Goal: Information Seeking & Learning: Check status

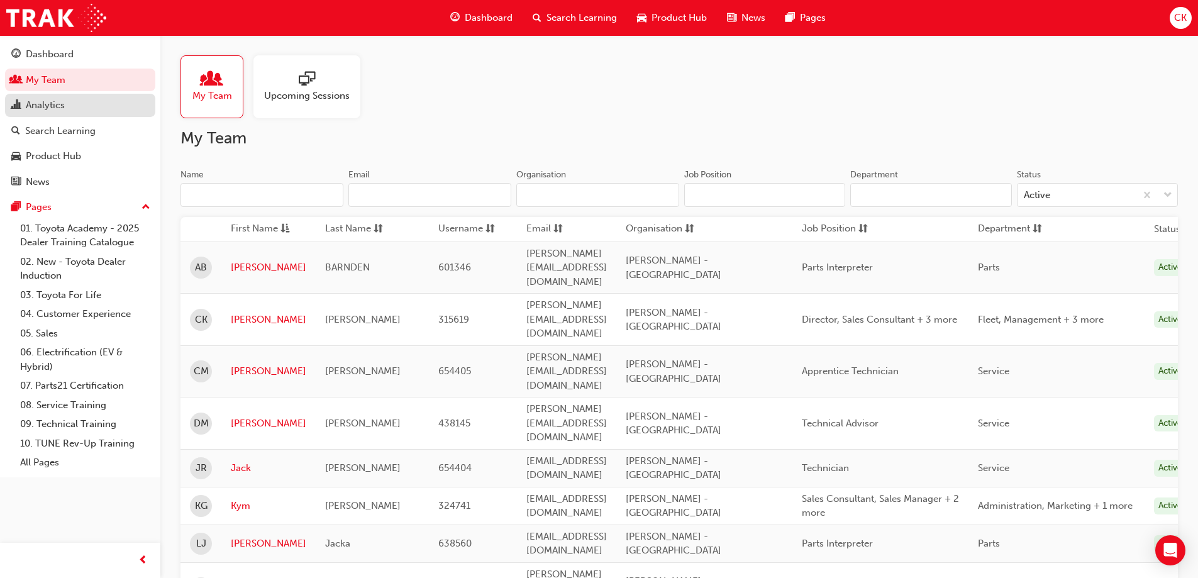
click at [68, 103] on div "Analytics" at bounding box center [80, 105] width 138 height 16
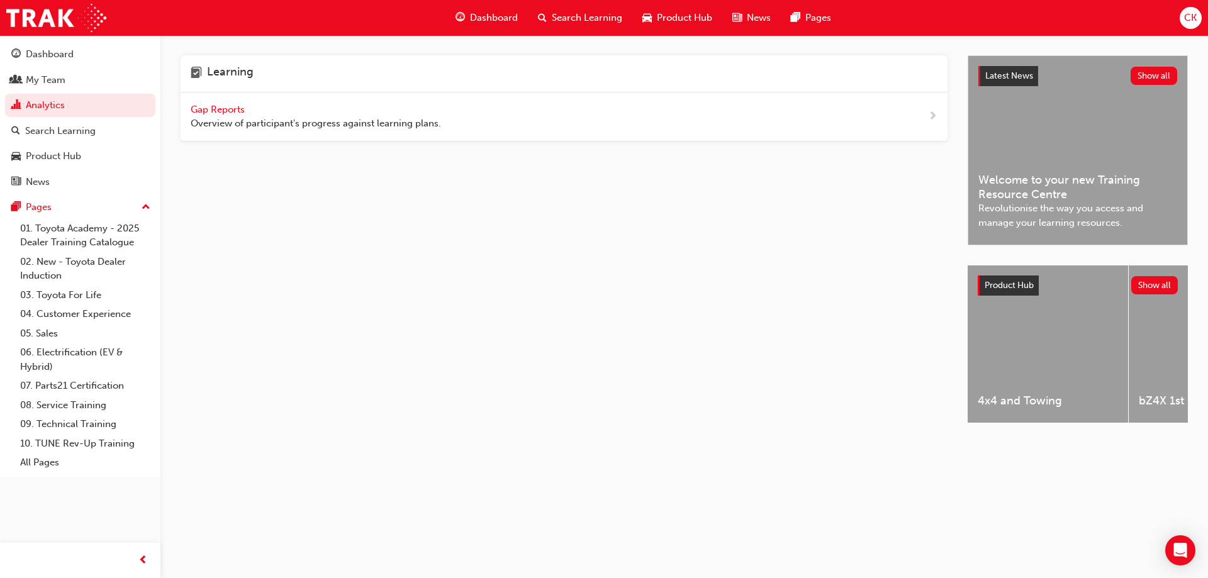
click at [929, 112] on span "next-icon" at bounding box center [932, 117] width 9 height 16
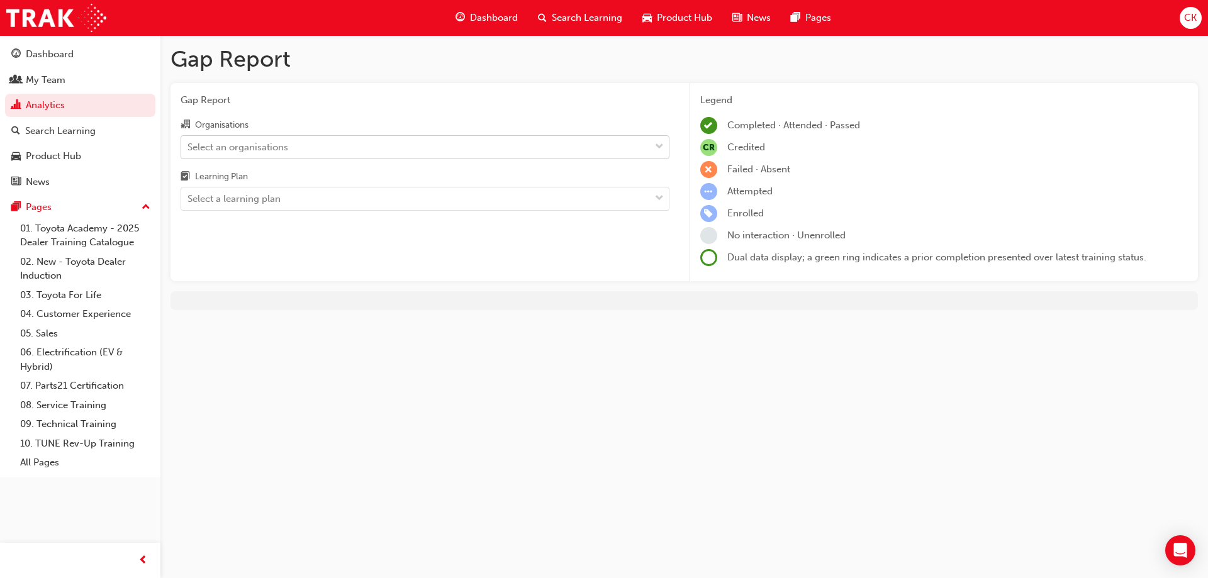
click at [650, 147] on div at bounding box center [659, 147] width 19 height 23
click at [189, 147] on input "Organisations Select an organisations" at bounding box center [187, 146] width 1 height 11
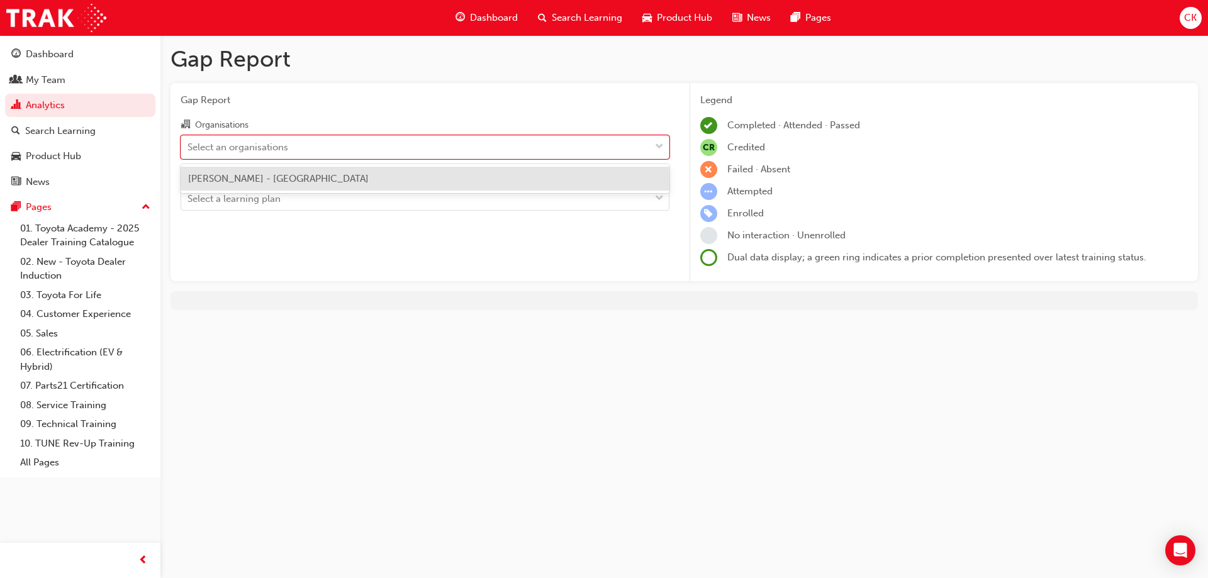
click at [616, 181] on div "[PERSON_NAME] - [GEOGRAPHIC_DATA]" at bounding box center [425, 179] width 489 height 25
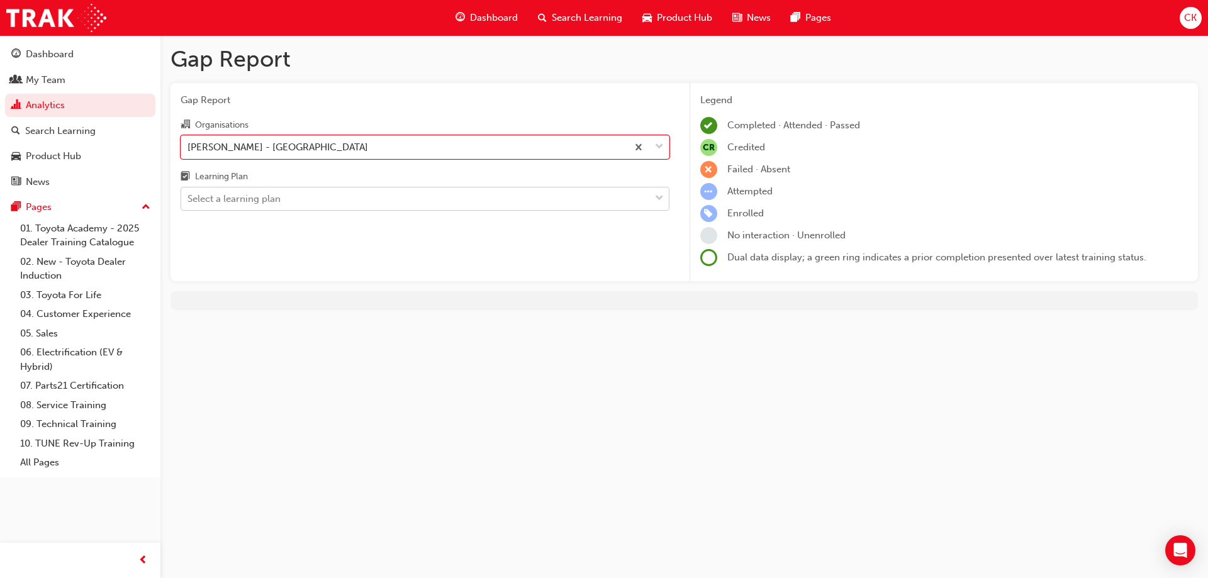
click at [660, 194] on span "down-icon" at bounding box center [659, 199] width 9 height 16
click at [189, 194] on input "Learning Plan Select a learning plan" at bounding box center [187, 198] width 1 height 11
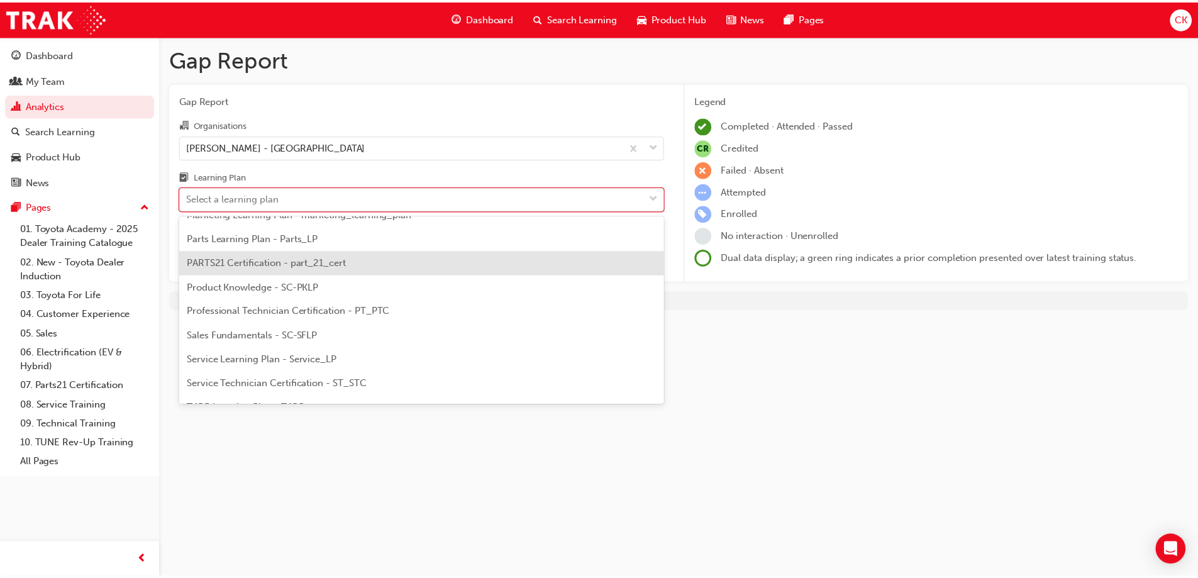
scroll to position [377, 0]
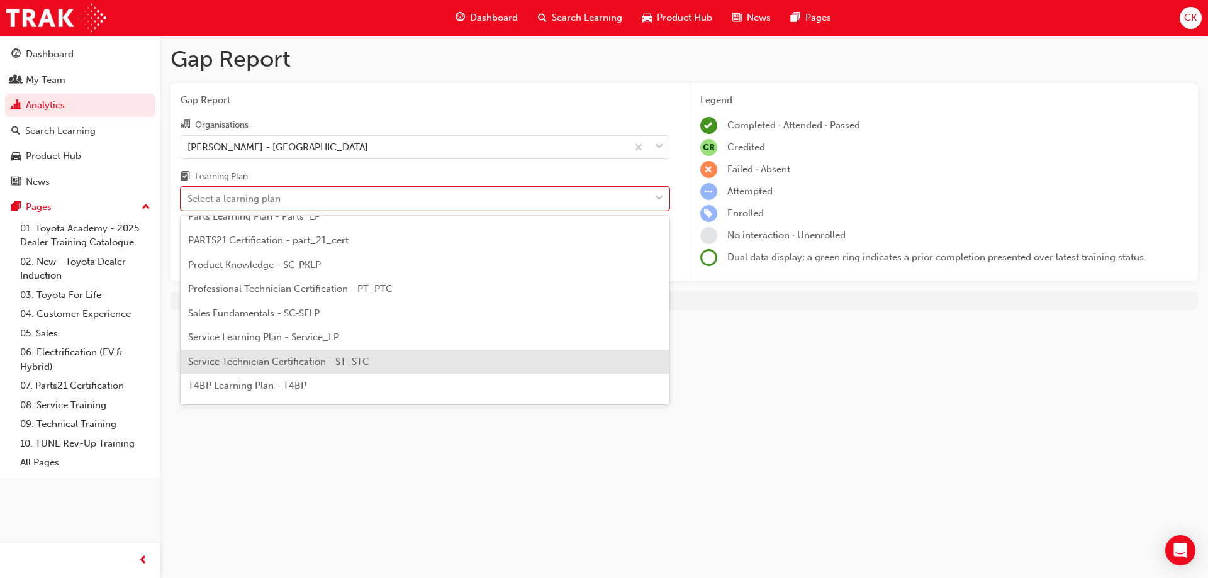
click at [560, 369] on div "Service Technician Certification - ST_STC" at bounding box center [425, 362] width 489 height 25
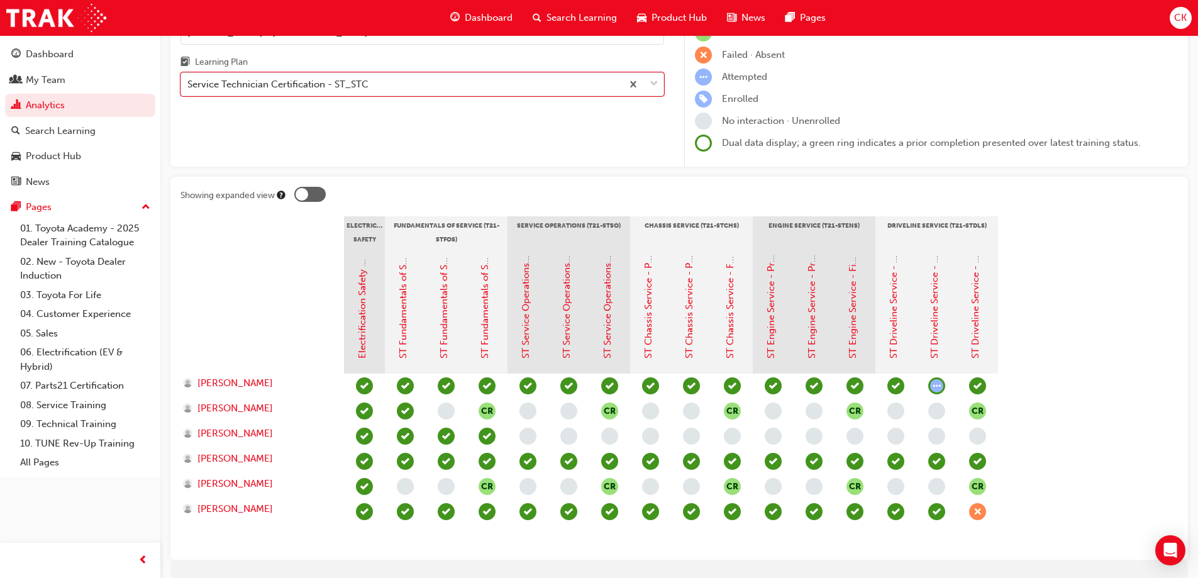
scroll to position [126, 0]
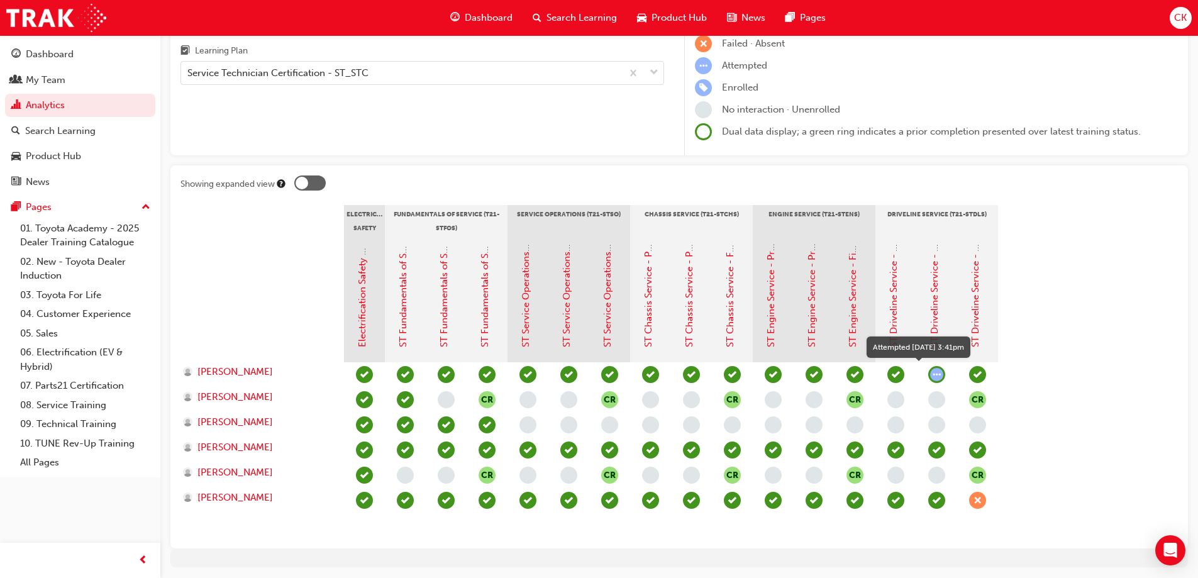
click at [936, 378] on span "learningRecordVerb_ATTEMPT-icon" at bounding box center [936, 374] width 17 height 17
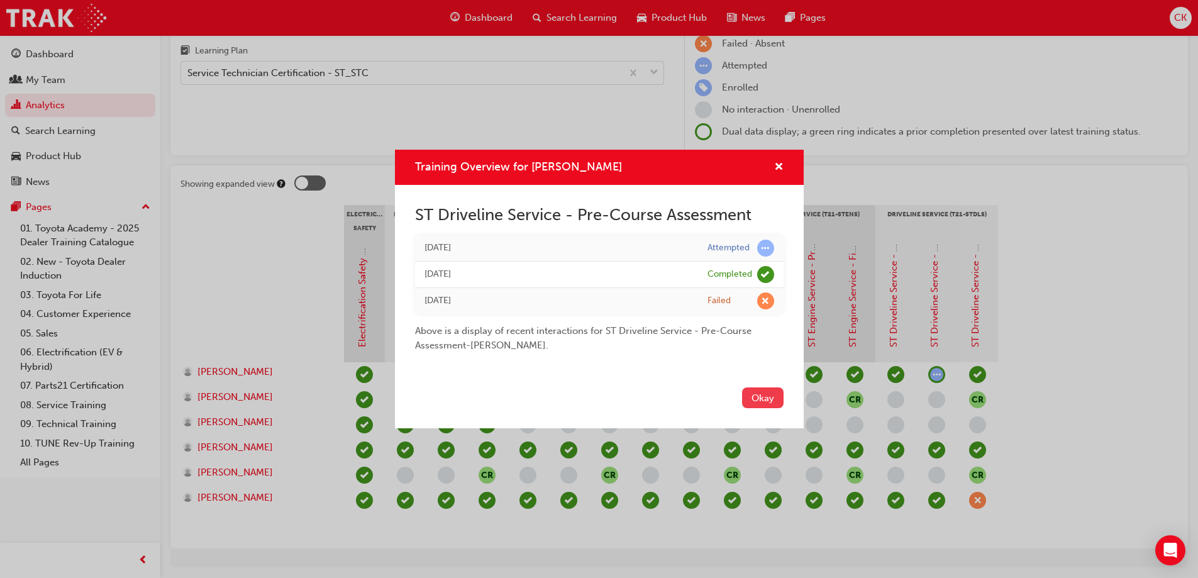
click at [765, 399] on button "Okay" at bounding box center [763, 397] width 42 height 21
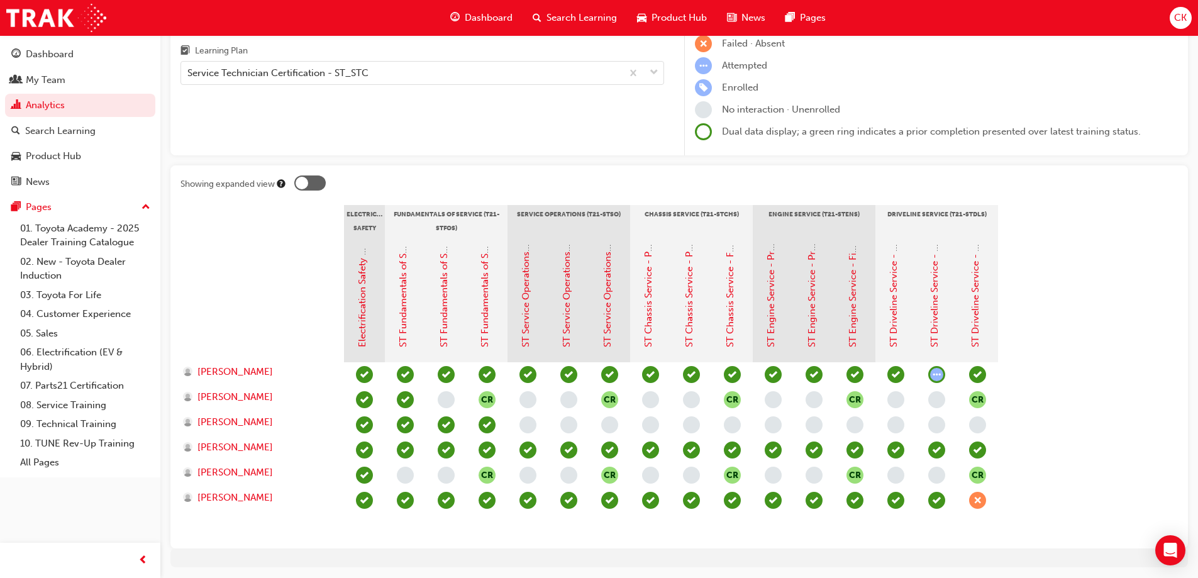
click at [940, 374] on span "learningRecordVerb_ATTEMPT-icon" at bounding box center [936, 374] width 17 height 17
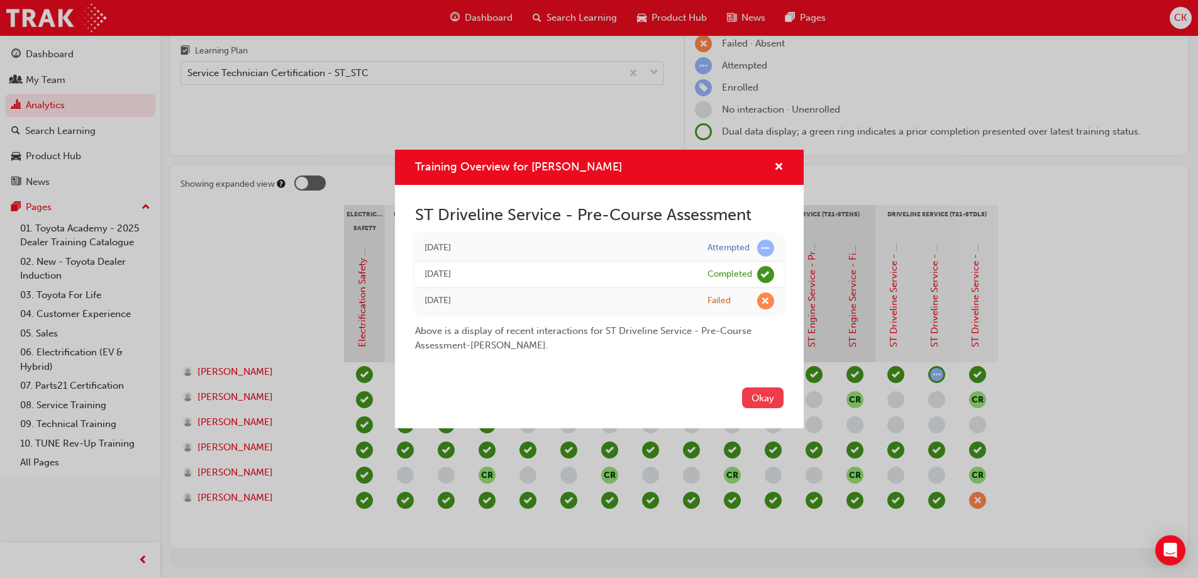
click at [760, 395] on button "Okay" at bounding box center [763, 397] width 42 height 21
